Goal: Information Seeking & Learning: Find specific fact

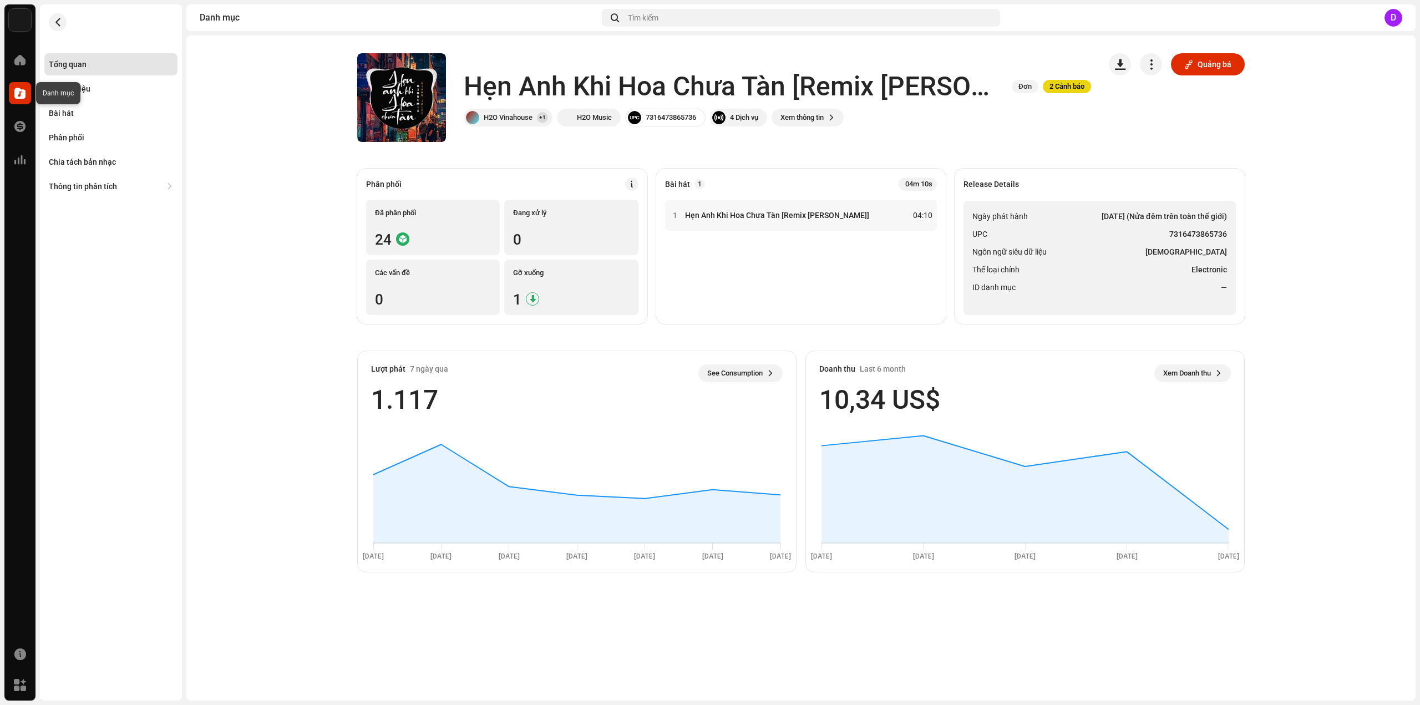
click at [18, 89] on span at bounding box center [19, 93] width 11 height 9
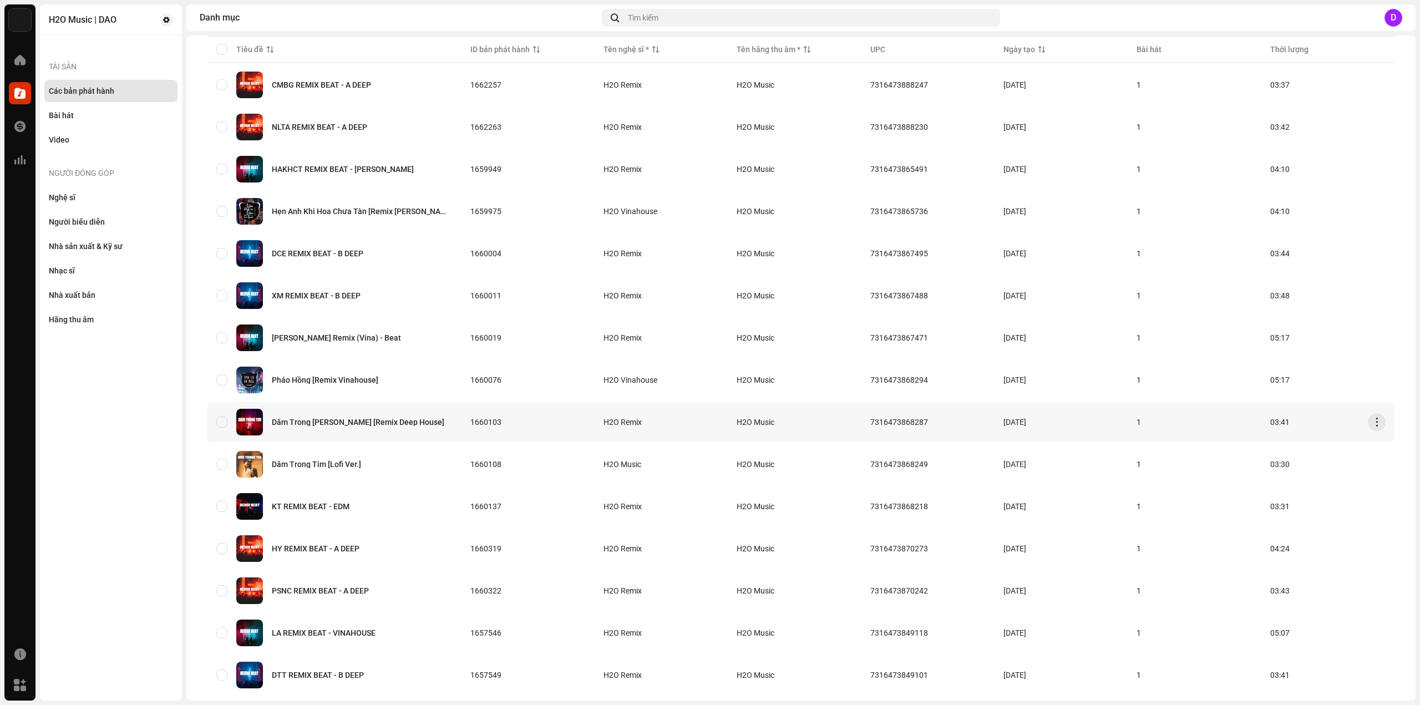
scroll to position [111, 0]
click at [332, 379] on div "Pháo Hồng [Remix Vinahouse]" at bounding box center [325, 380] width 106 height 8
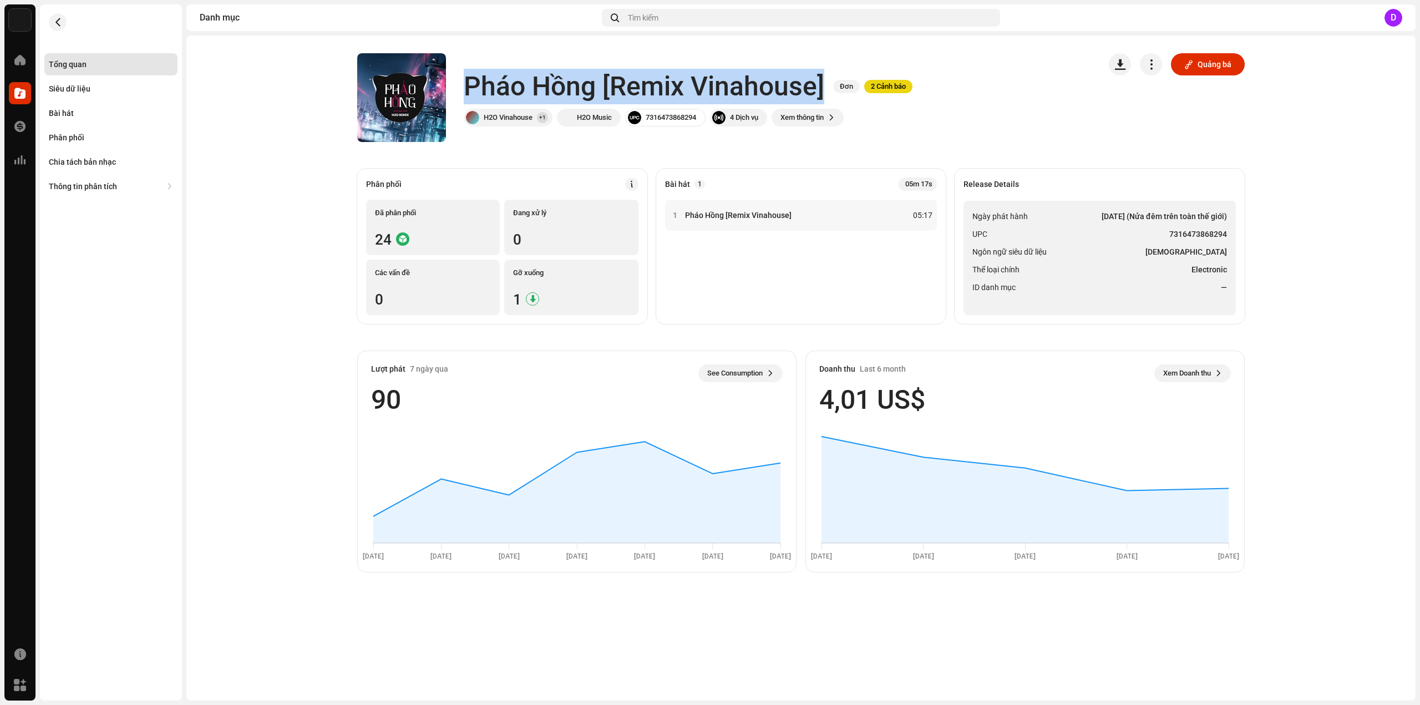
drag, startPoint x: 466, startPoint y: 84, endPoint x: 806, endPoint y: 75, distance: 340.6
click at [821, 80] on h1 "Pháo Hồng [Remix Vinahouse]" at bounding box center [644, 86] width 360 height 35
copy h1 "Pháo Hồng [Remix Vinahouse]"
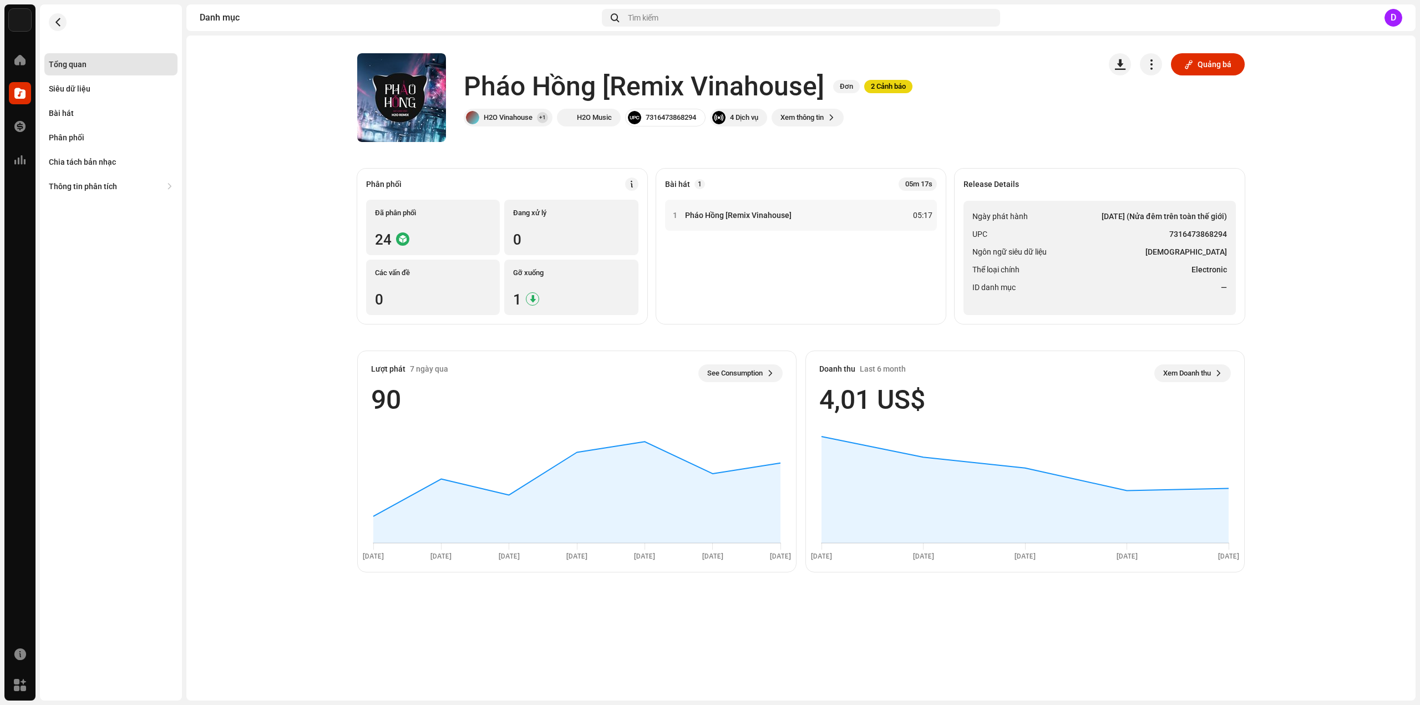
click at [958, 247] on div "Release Details Ngày phát hành [DATE] (Nửa đêm trên toàn thế giới) UPC 73164738…" at bounding box center [1099, 246] width 290 height 155
drag, startPoint x: 1170, startPoint y: 232, endPoint x: 1223, endPoint y: 229, distance: 52.8
click at [1225, 232] on strong "7316473868294" at bounding box center [1198, 233] width 58 height 13
copy strong "7316473868294"
click at [80, 116] on div "Bài hát" at bounding box center [111, 113] width 124 height 9
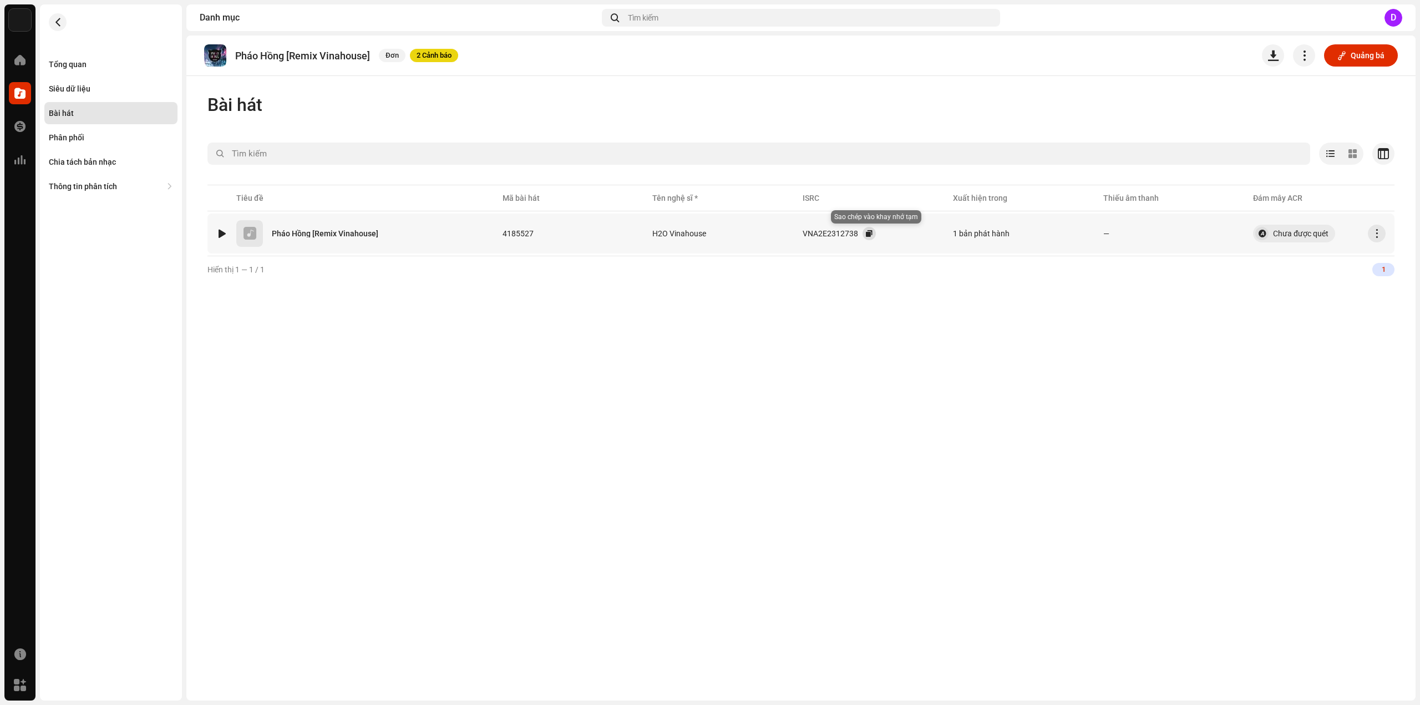
drag, startPoint x: 870, startPoint y: 232, endPoint x: 808, endPoint y: 201, distance: 69.4
click at [869, 232] on button "button" at bounding box center [868, 233] width 13 height 13
click at [101, 67] on div "Tổng quan" at bounding box center [111, 64] width 124 height 9
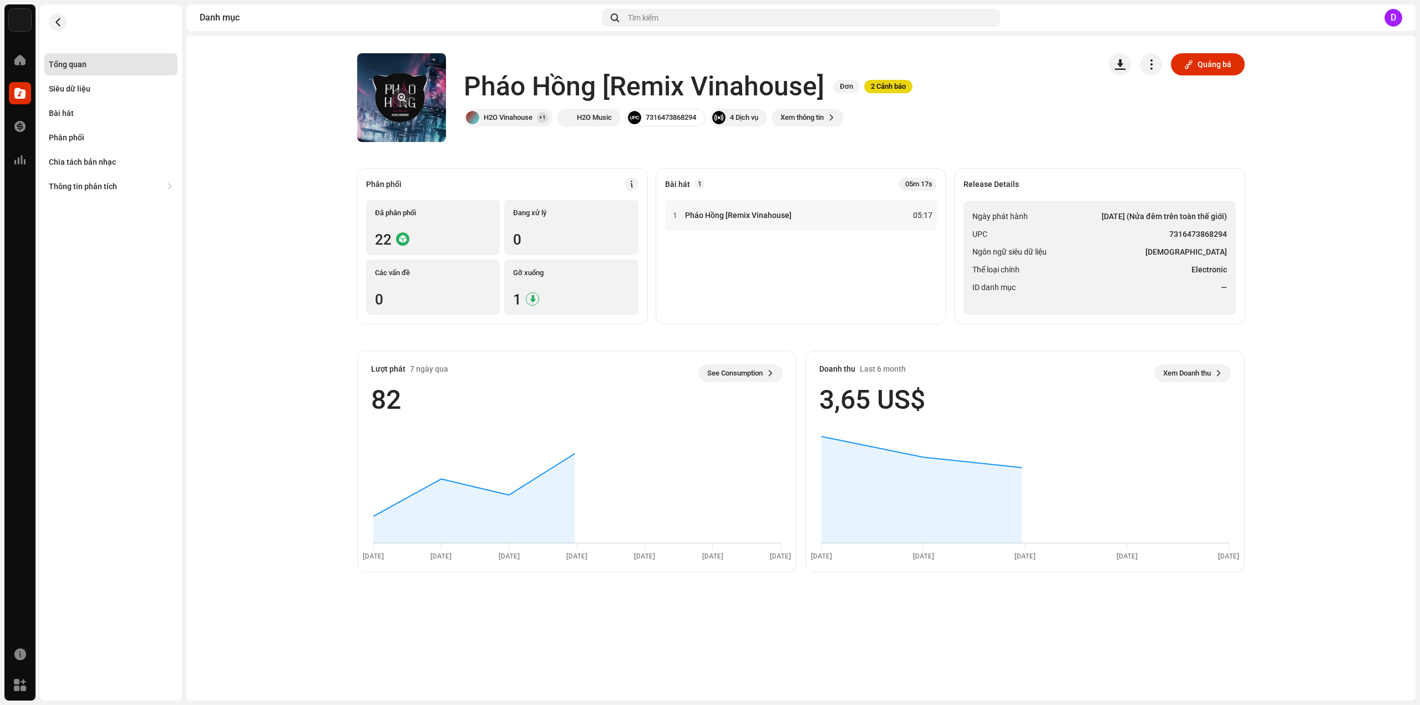
click at [410, 104] on div at bounding box center [402, 98] width 18 height 18
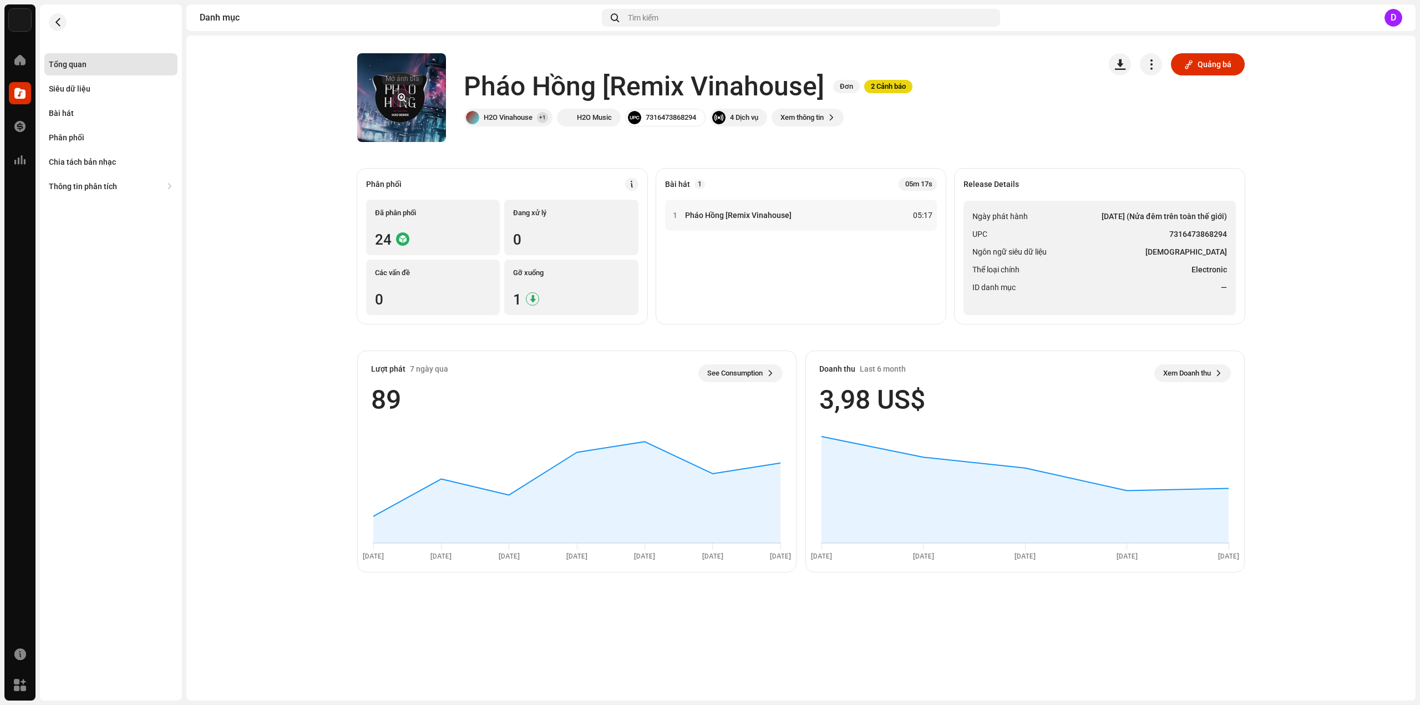
click at [404, 101] on button "button" at bounding box center [402, 98] width 18 height 18
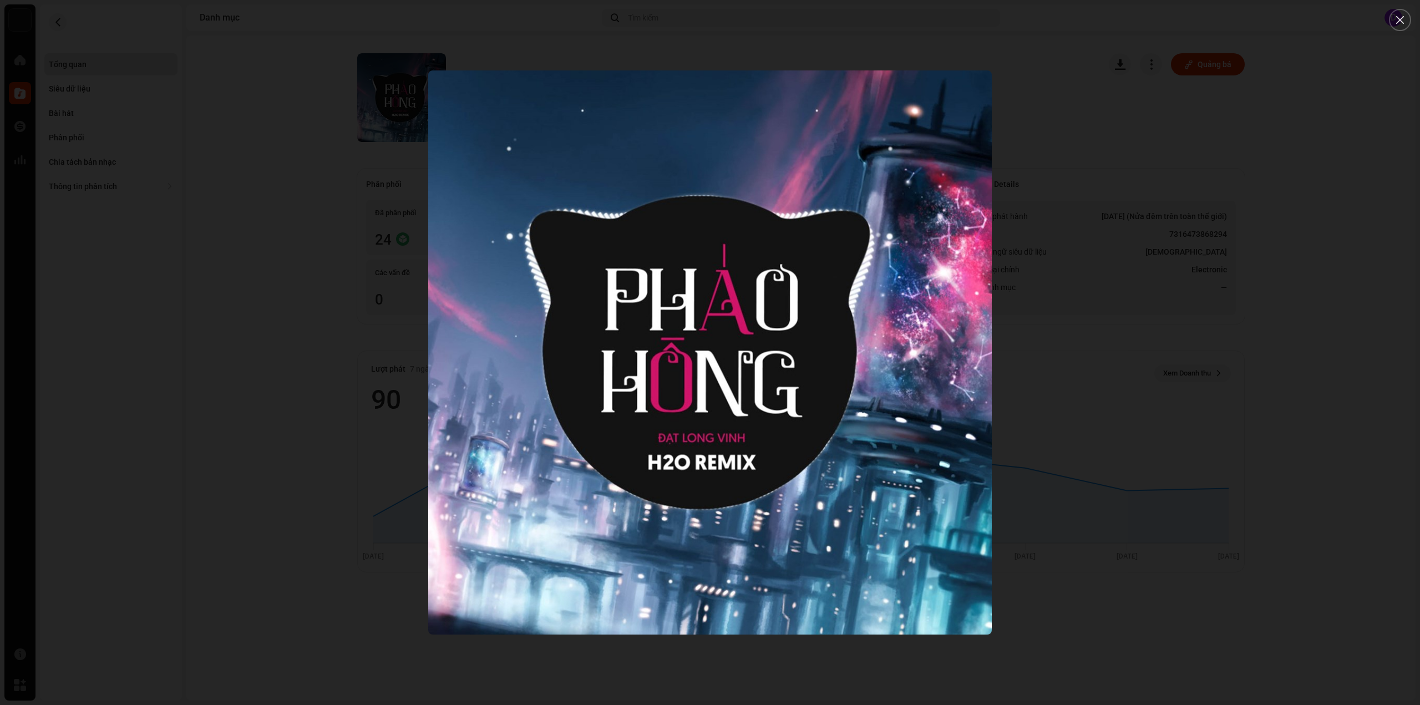
click at [289, 190] on div at bounding box center [710, 352] width 1420 height 705
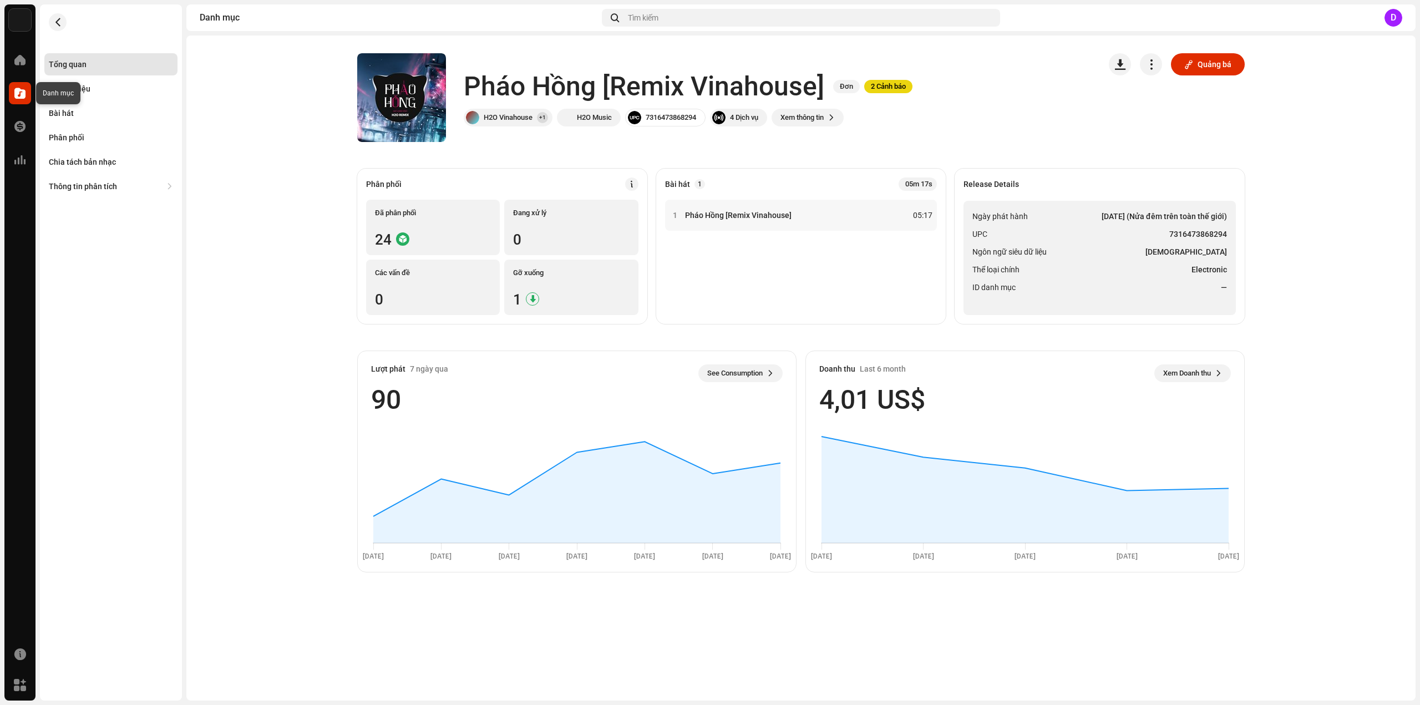
click at [21, 95] on span at bounding box center [19, 93] width 11 height 9
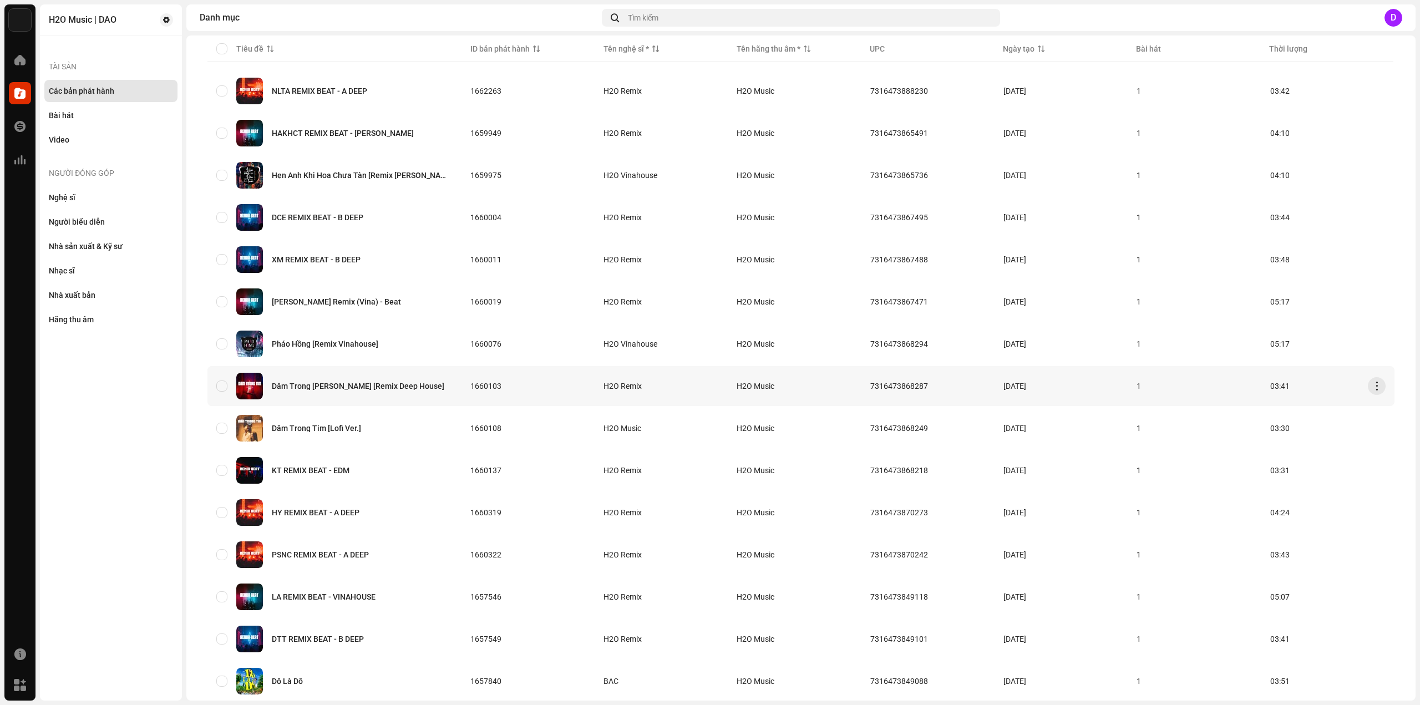
scroll to position [166, 0]
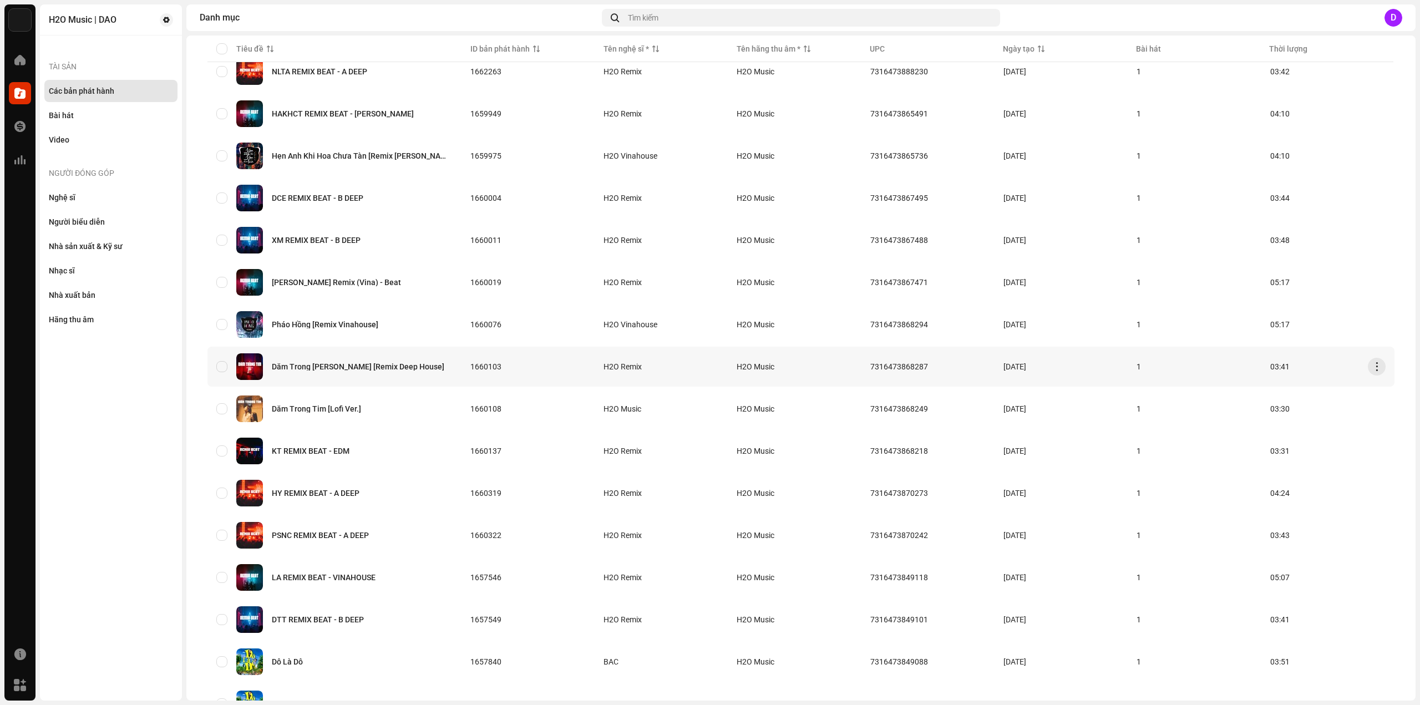
click at [355, 370] on div "Dằm Trong [PERSON_NAME] [Remix Deep House]" at bounding box center [334, 366] width 236 height 27
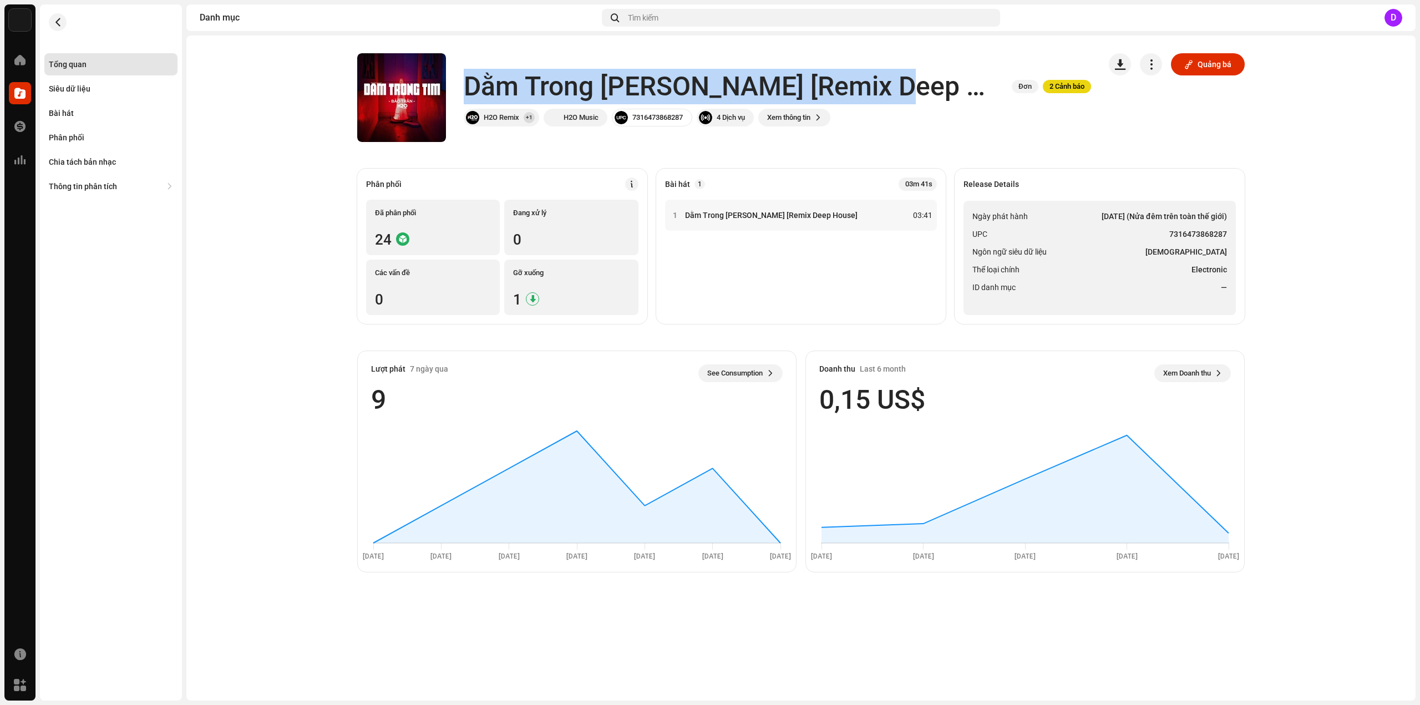
drag, startPoint x: 465, startPoint y: 87, endPoint x: 892, endPoint y: 86, distance: 426.4
click at [892, 86] on h1 "Dằm Trong [PERSON_NAME] [Remix Deep House]" at bounding box center [733, 86] width 539 height 35
copy h1 "Dằm Trong [PERSON_NAME] [Remix Deep House]"
click at [1129, 261] on ul "Ngày phát hành [DATE] (Nửa đêm trên toàn thế giới) UPC 7316473868287 Ngôn ngữ s…" at bounding box center [1099, 258] width 272 height 114
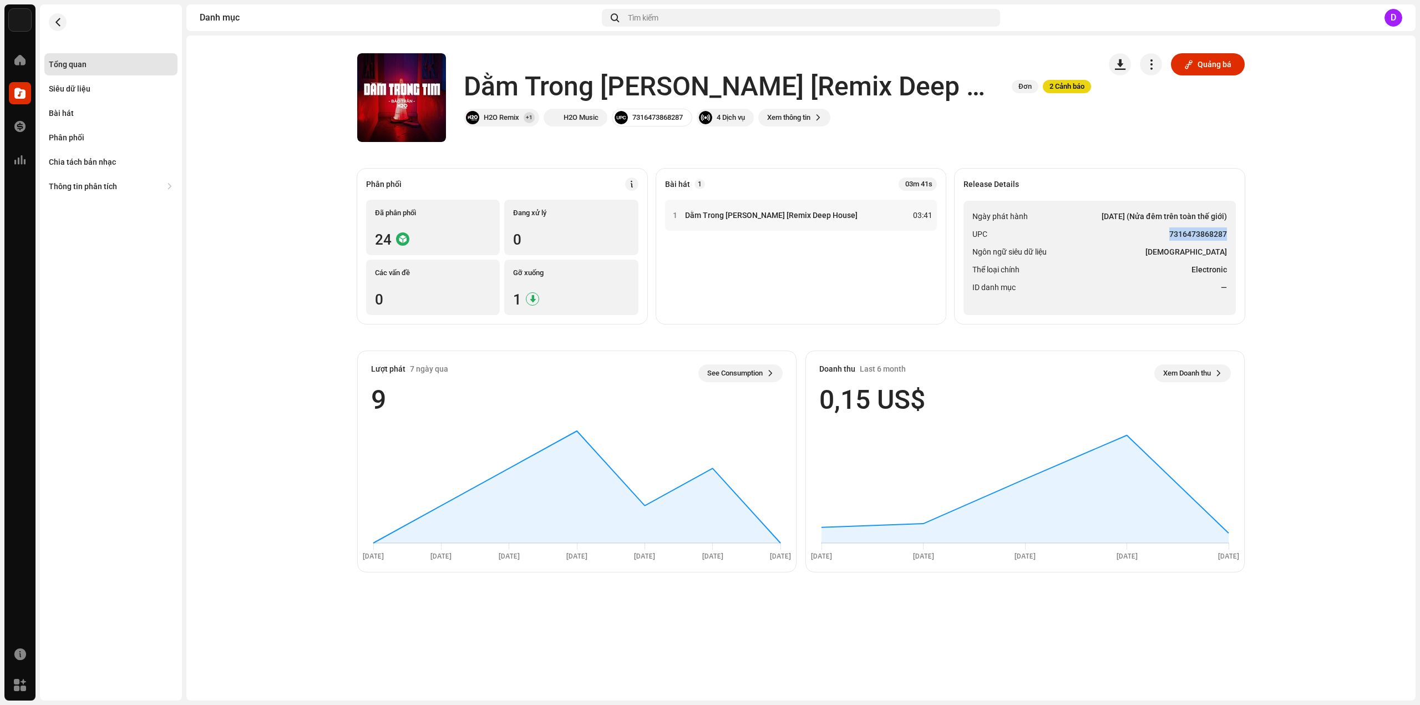
drag, startPoint x: 1169, startPoint y: 233, endPoint x: 1231, endPoint y: 232, distance: 61.6
click at [1231, 232] on ul "Ngày phát hành [DATE] (Nửa đêm trên toàn thế giới) UPC 7316473868287 Ngôn ngữ s…" at bounding box center [1099, 258] width 272 height 114
copy strong "7316473868287"
click at [94, 113] on div "Bài hát" at bounding box center [111, 113] width 124 height 9
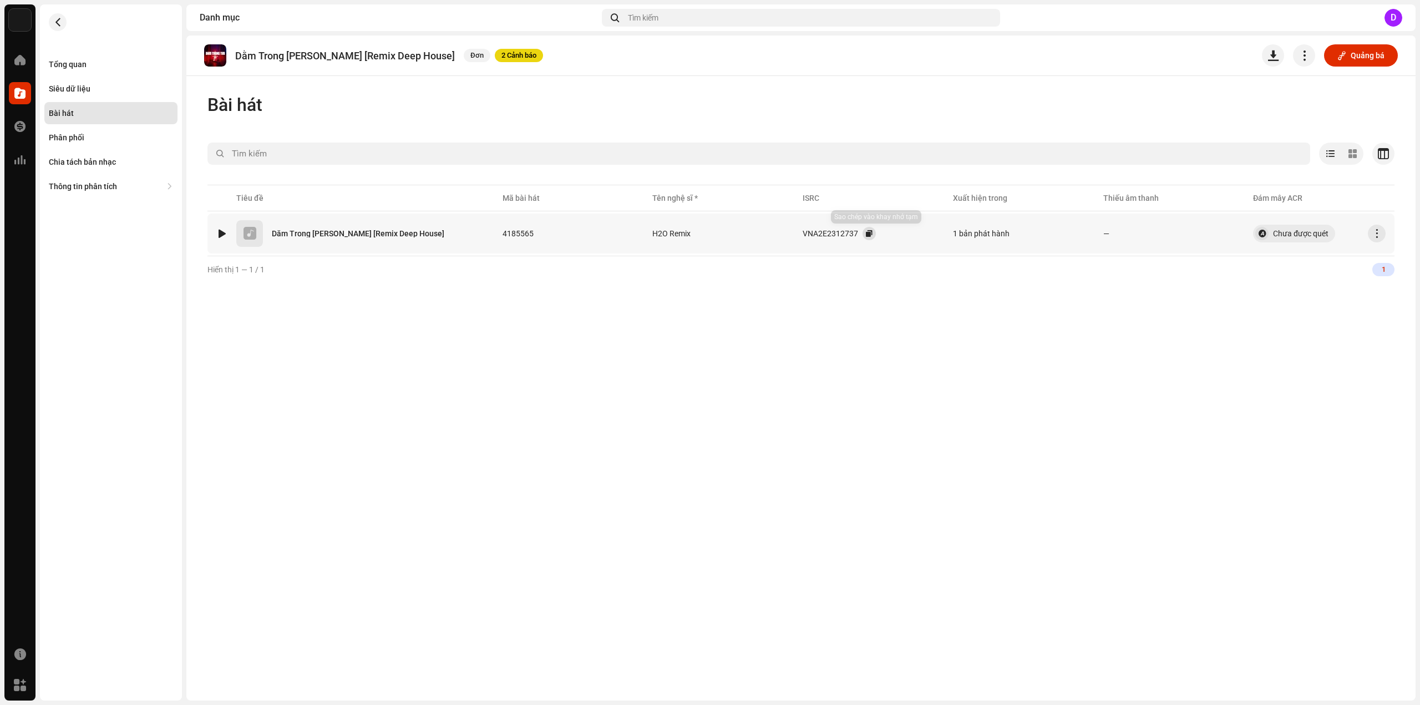
click at [876, 232] on button "button" at bounding box center [868, 233] width 13 height 13
click at [83, 59] on div "Tổng quan" at bounding box center [110, 64] width 133 height 22
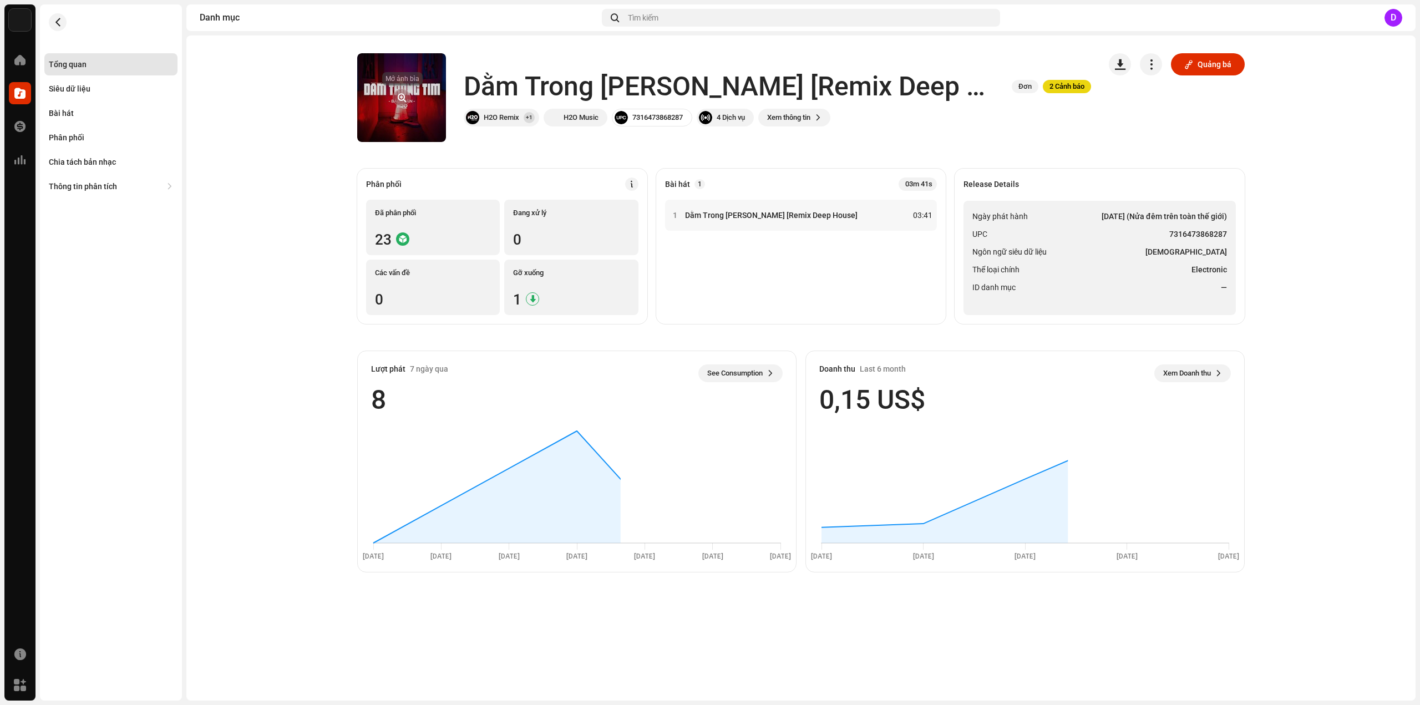
click at [405, 97] on button "button" at bounding box center [402, 98] width 18 height 18
